Goal: Task Accomplishment & Management: Complete application form

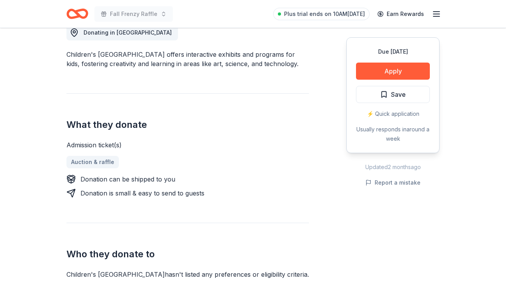
scroll to position [230, 0]
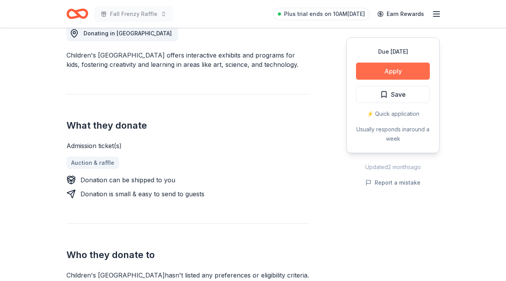
click at [392, 74] on button "Apply" at bounding box center [393, 71] width 74 height 17
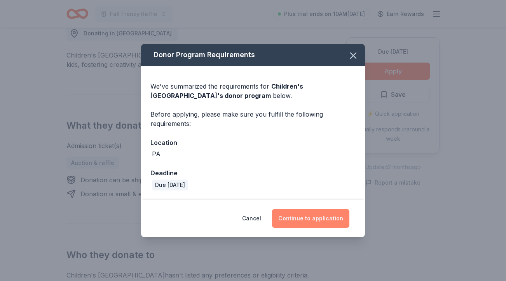
click at [329, 219] on button "Continue to application" at bounding box center [310, 218] width 77 height 19
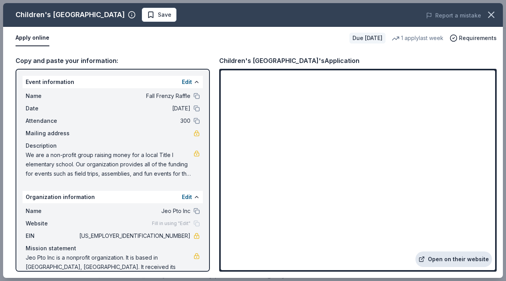
click at [454, 258] on link "Open on their website" at bounding box center [454, 260] width 77 height 16
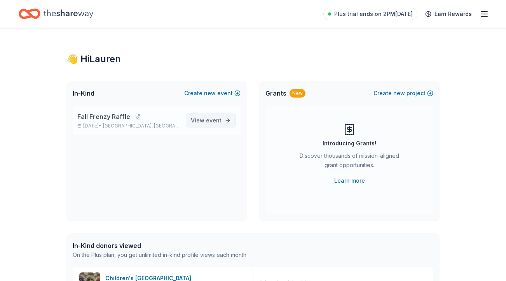
click at [212, 119] on span "event" at bounding box center [214, 120] width 16 height 7
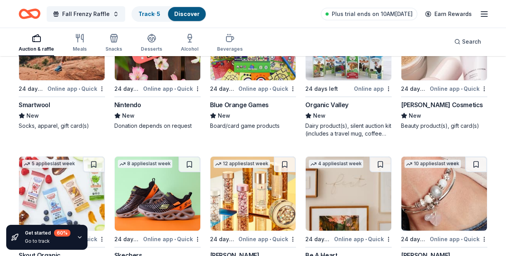
scroll to position [6889, 0]
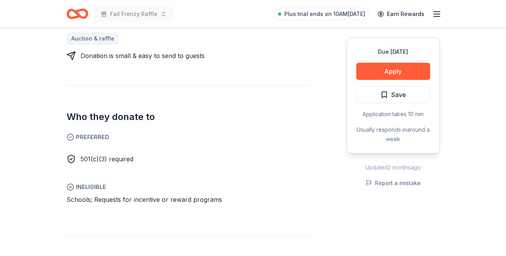
scroll to position [364, 0]
